Goal: Task Accomplishment & Management: Use online tool/utility

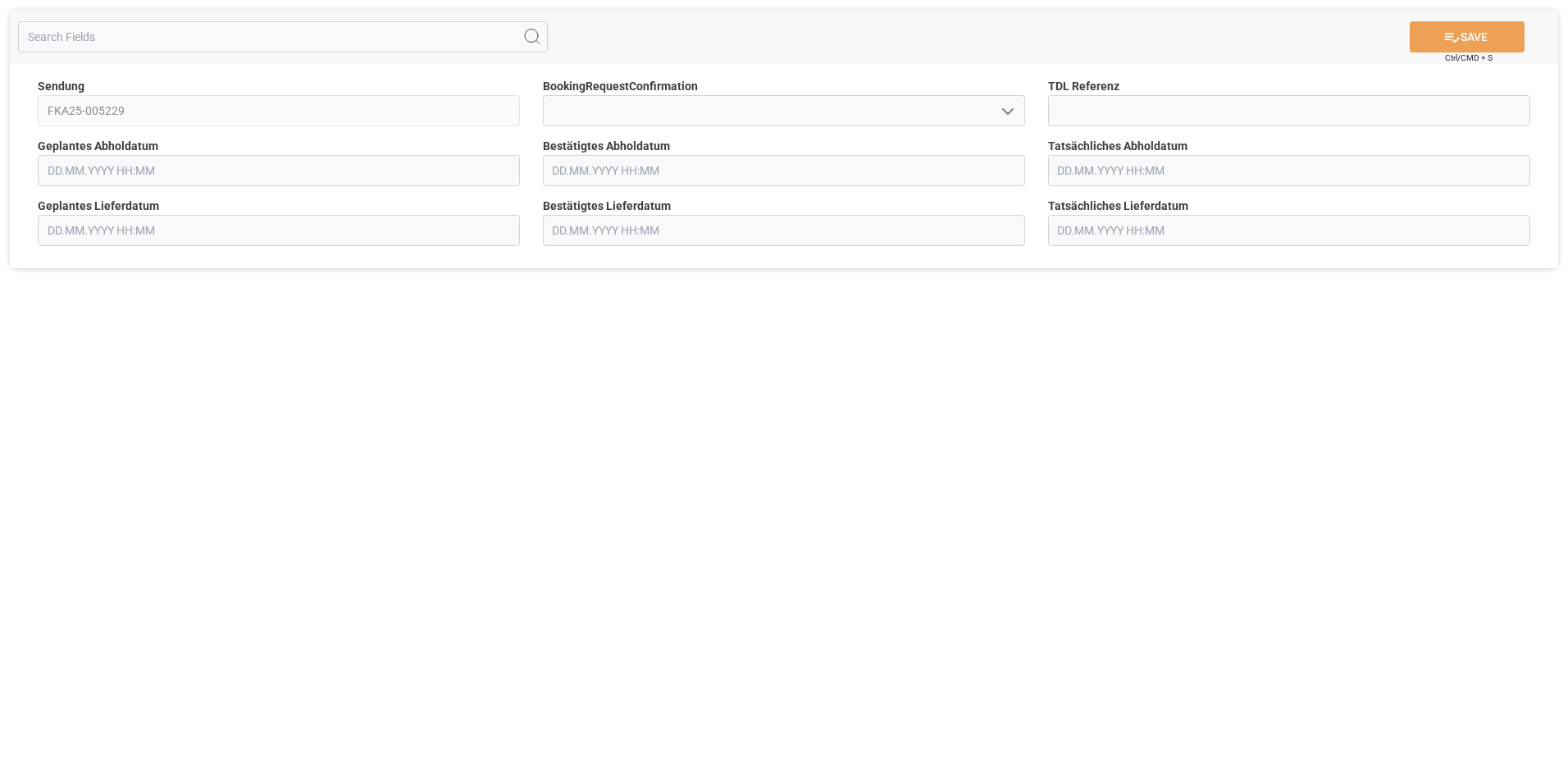
type input "[DATE] 00:00"
click at [584, 170] on input "text" at bounding box center [784, 170] width 482 height 31
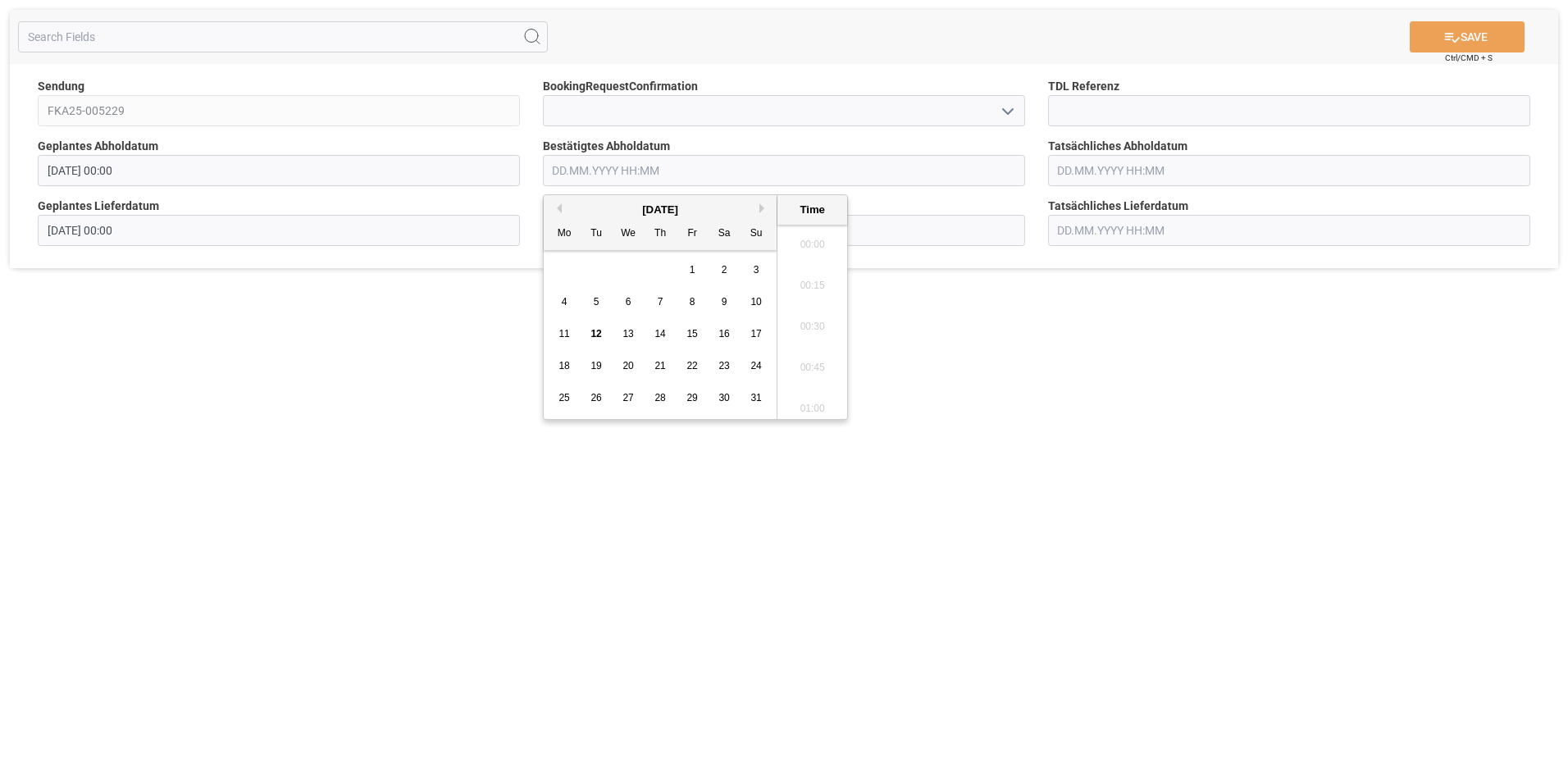
scroll to position [1441, 0]
click at [691, 342] on div "15" at bounding box center [693, 334] width 21 height 20
click at [806, 407] on li "09:45" at bounding box center [812, 403] width 70 height 41
type input "[DATE] 09:45"
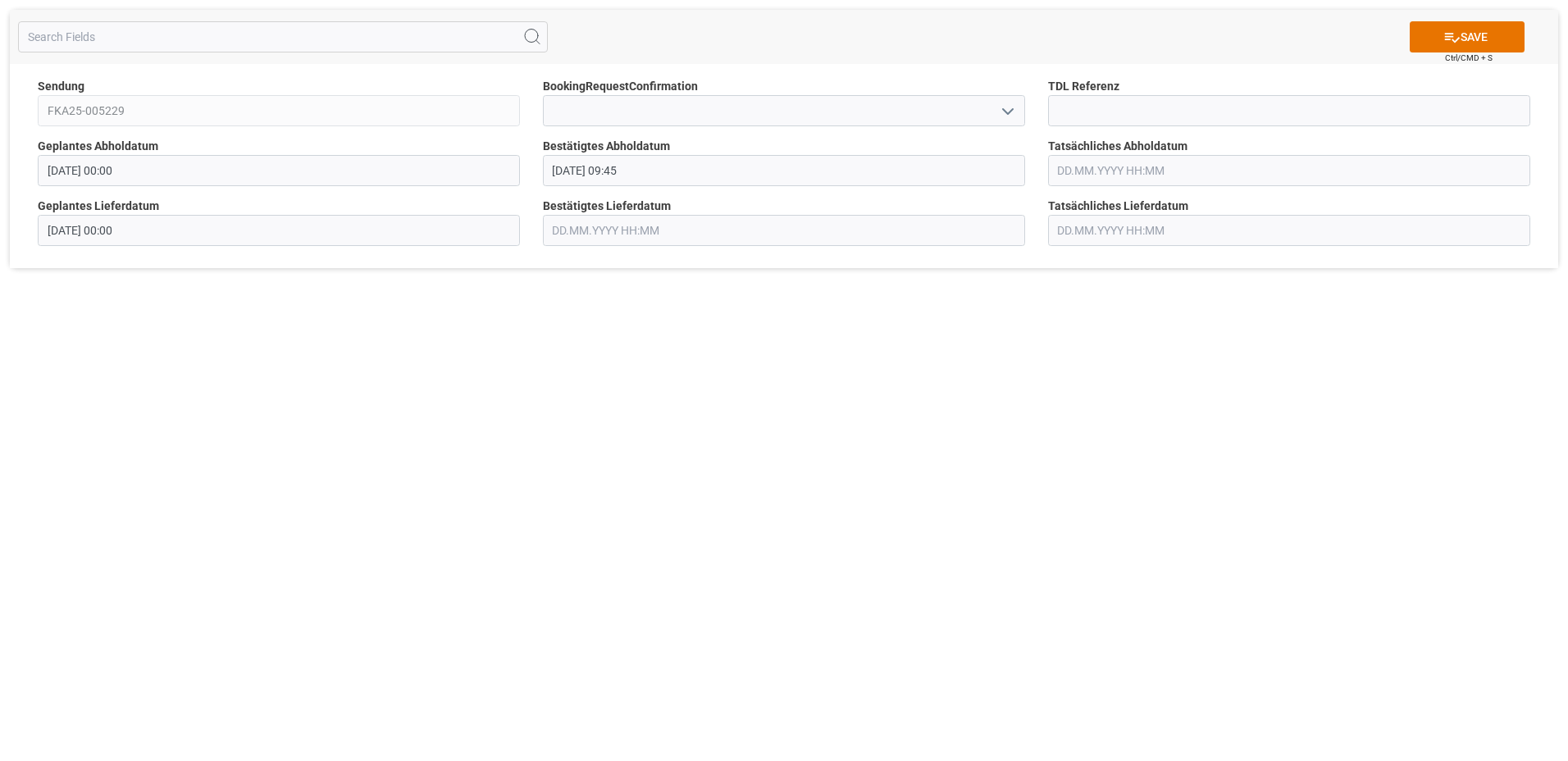
click at [1115, 166] on input "text" at bounding box center [1290, 170] width 482 height 31
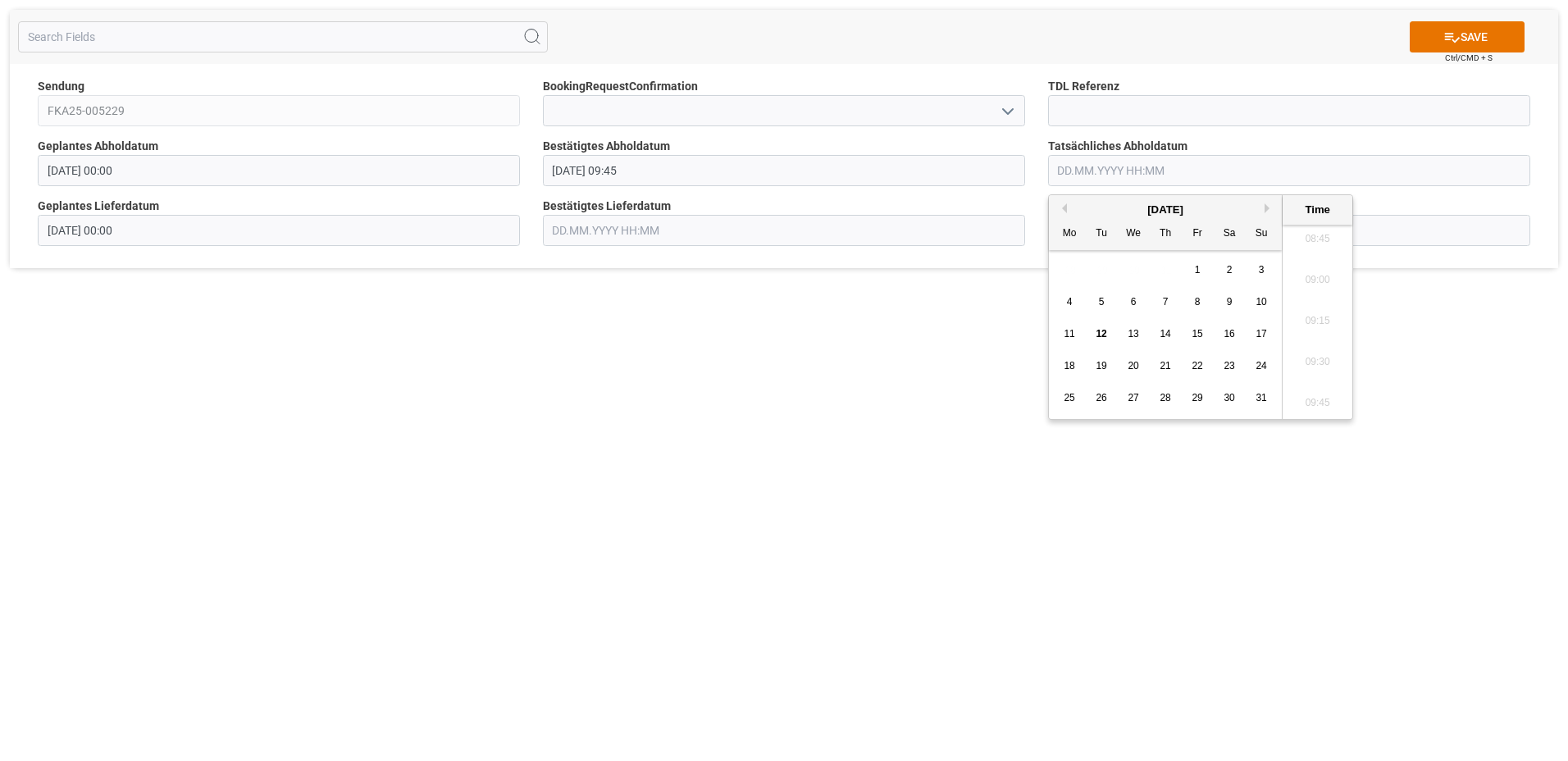
click at [1199, 331] on span "15" at bounding box center [1196, 333] width 10 height 11
click at [1315, 362] on li "10:00" at bounding box center [1318, 362] width 70 height 41
type input "[DATE] 10:00"
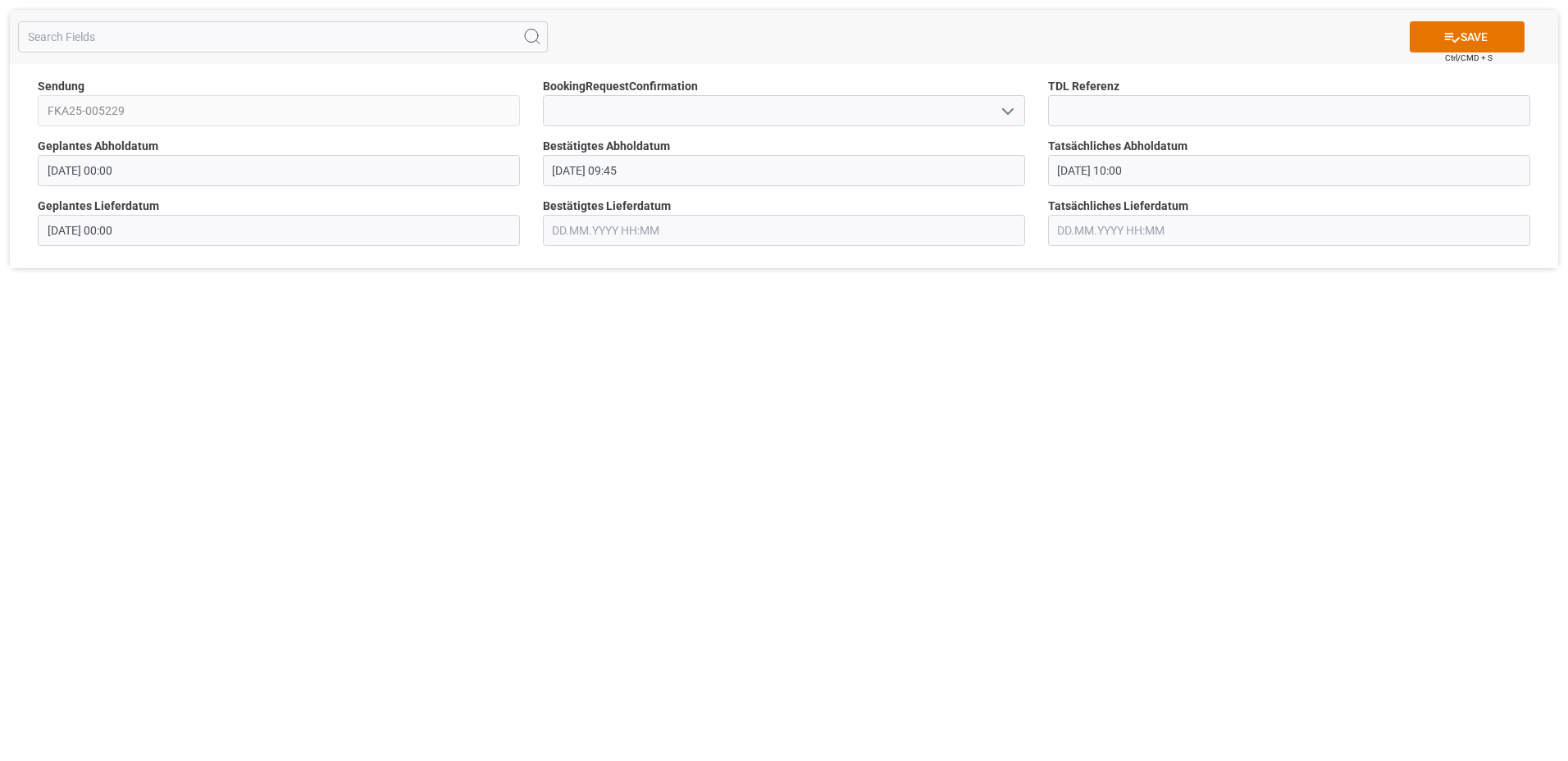
click at [632, 230] on input "text" at bounding box center [784, 230] width 482 height 31
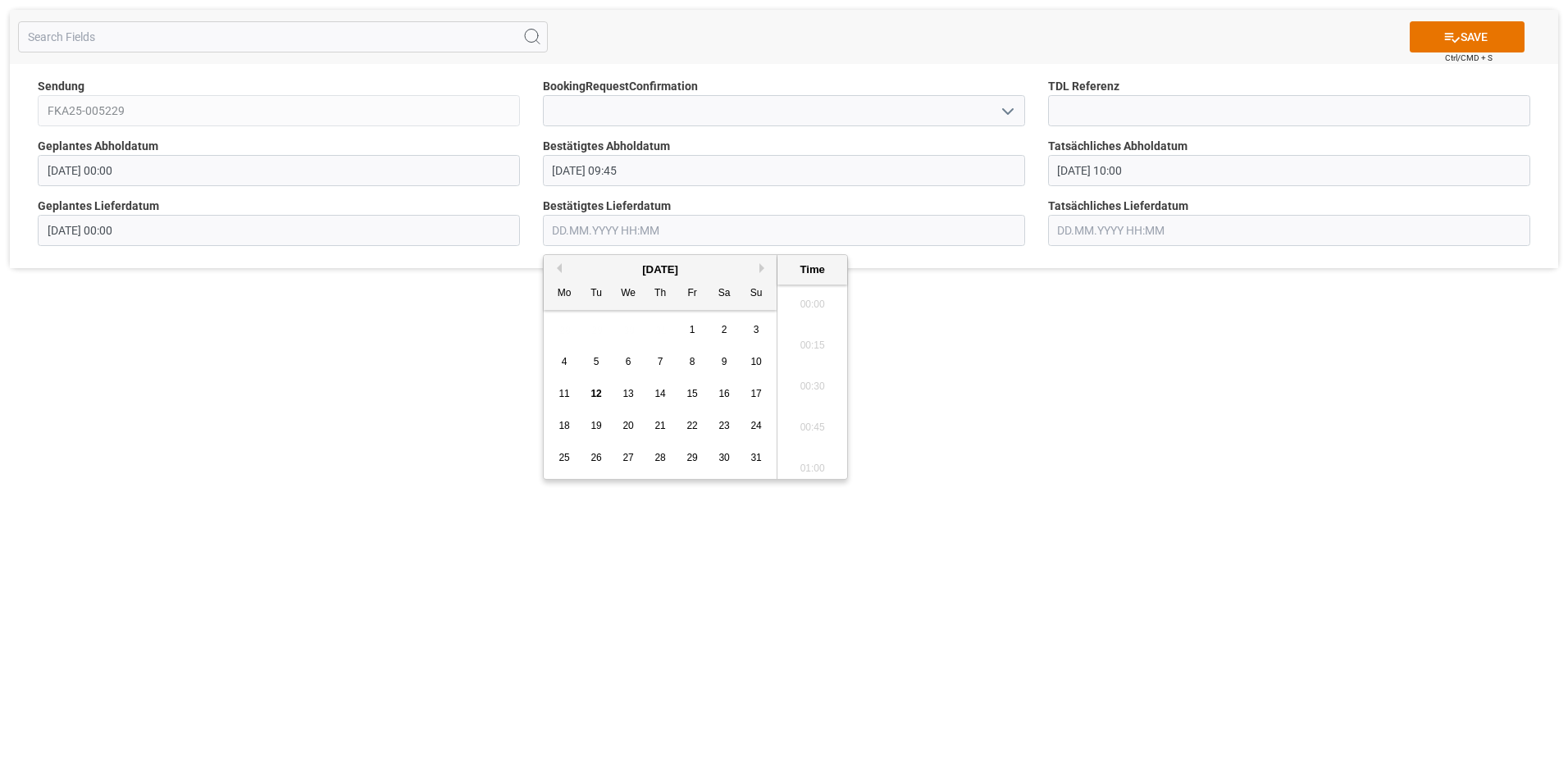
scroll to position [1441, 0]
click at [571, 425] on div "18" at bounding box center [565, 426] width 21 height 20
click at [816, 341] on li "08:00" at bounding box center [812, 341] width 70 height 41
type input "[DATE] 08:00"
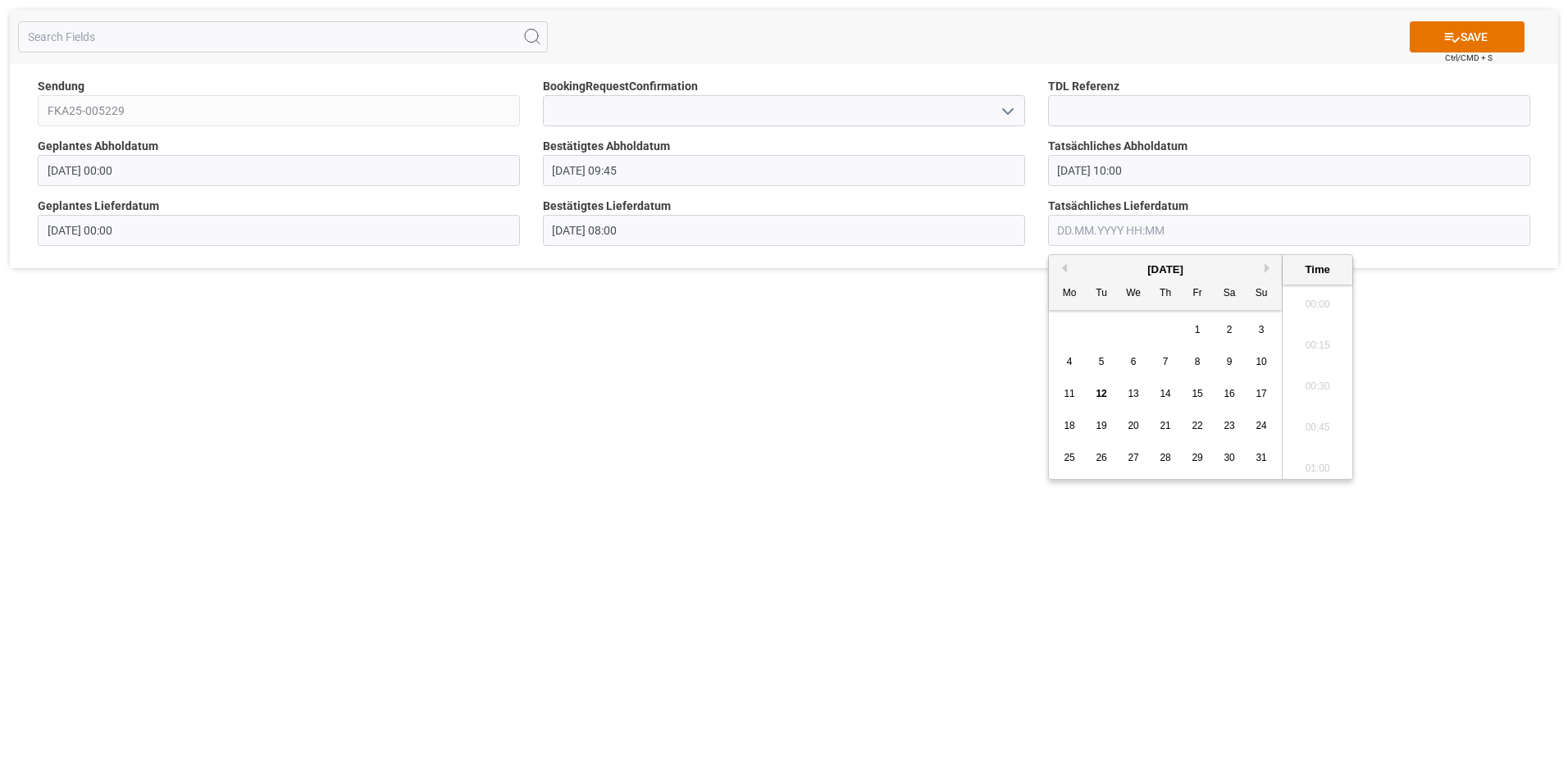
click at [1079, 233] on input "text" at bounding box center [1290, 230] width 482 height 31
click at [1069, 427] on span "18" at bounding box center [1068, 426] width 10 height 11
click at [1329, 464] on li "08:15" at bounding box center [1318, 463] width 70 height 41
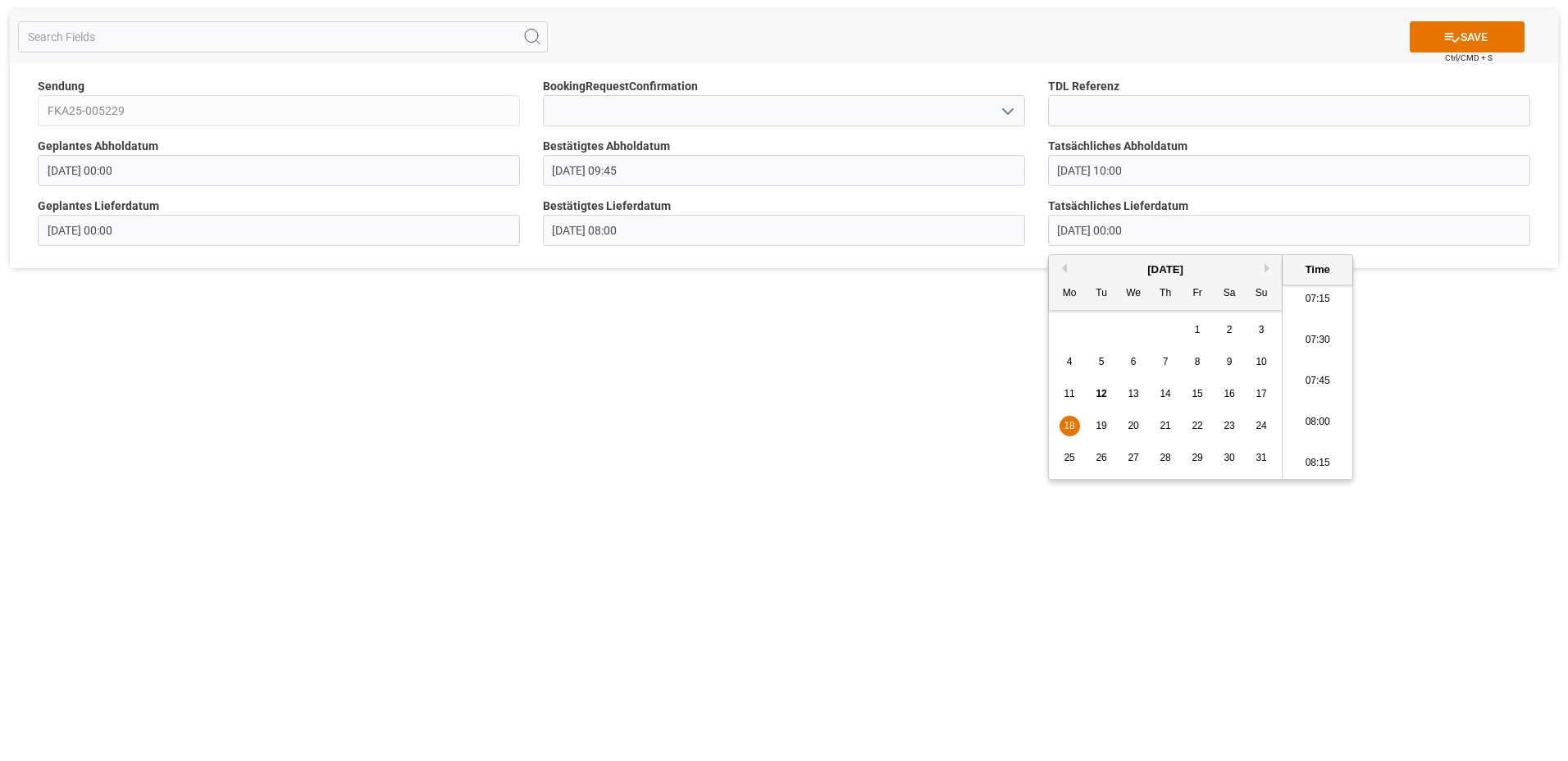
type input "[DATE] 08:15"
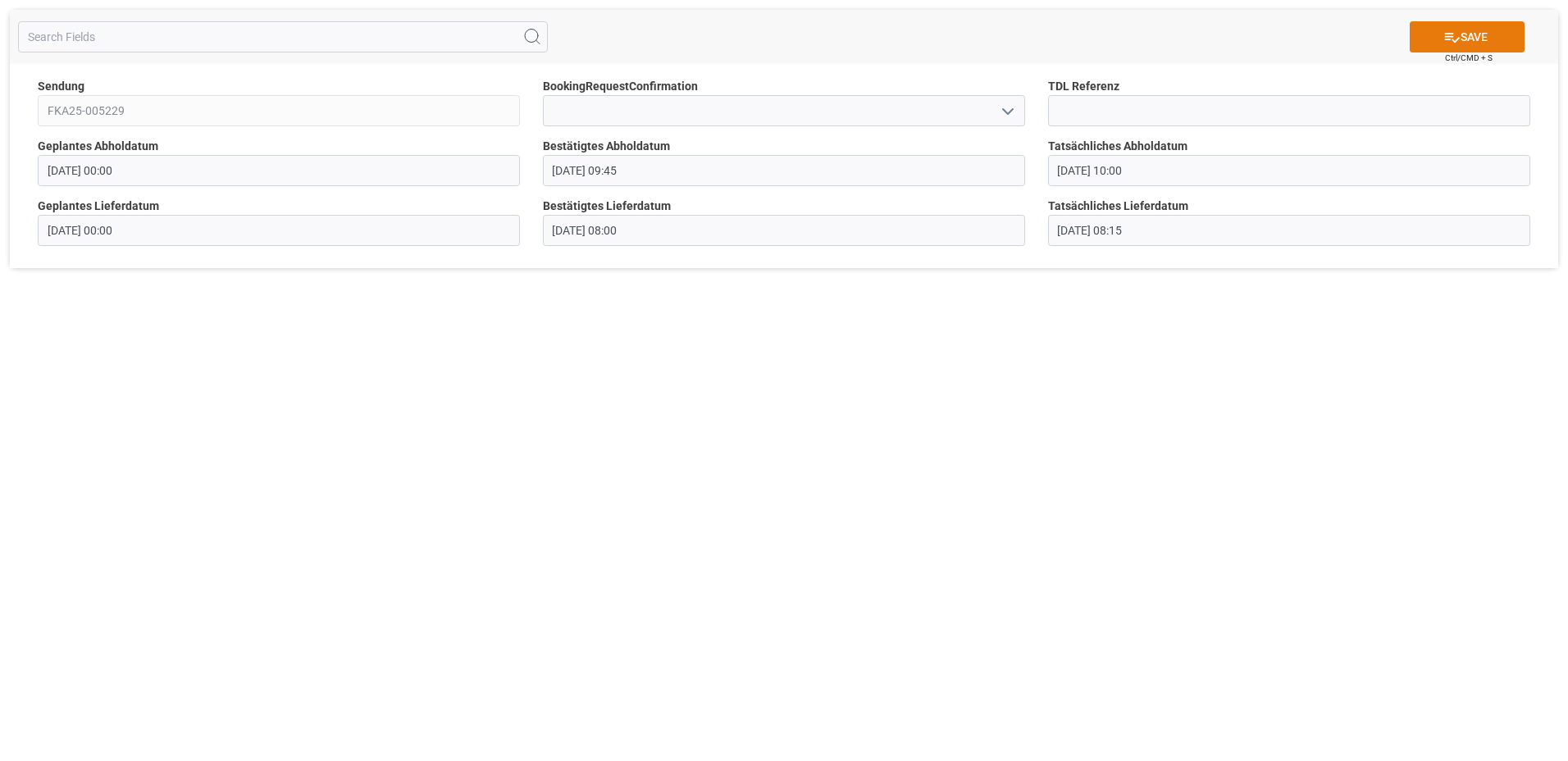
click at [1447, 44] on icon at bounding box center [1452, 37] width 17 height 17
